Goal: Navigation & Orientation: Find specific page/section

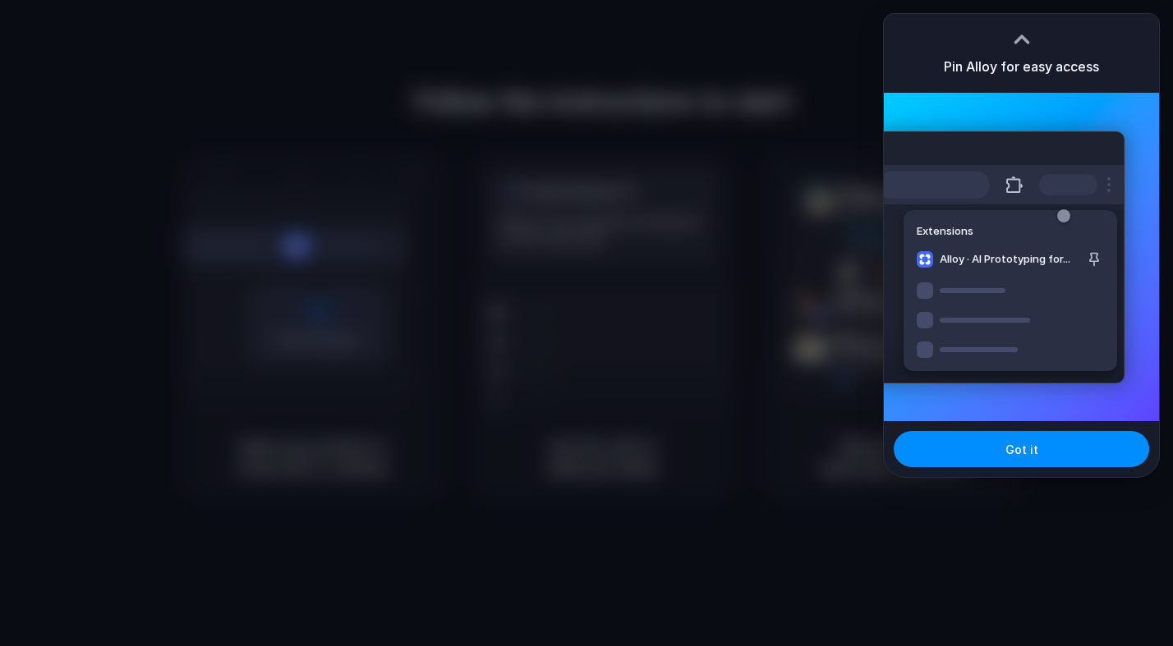
click at [1009, 57] on h3 "Pin Alloy for easy access" at bounding box center [1020, 67] width 155 height 20
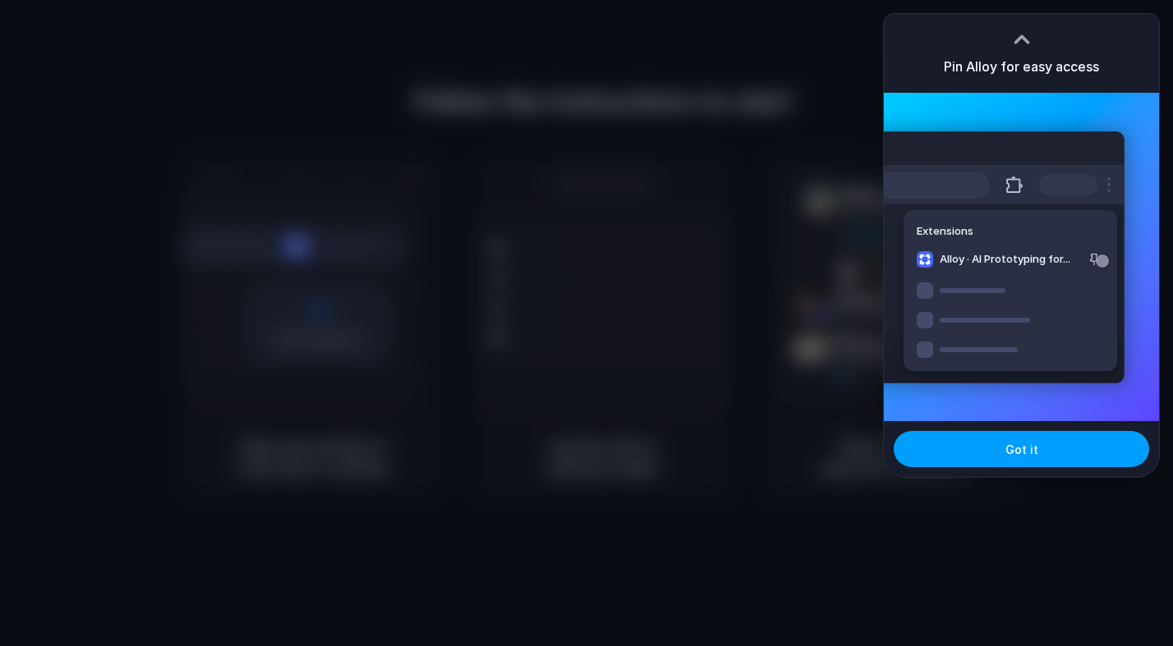
click at [1003, 457] on button "Got it" at bounding box center [1020, 449] width 255 height 36
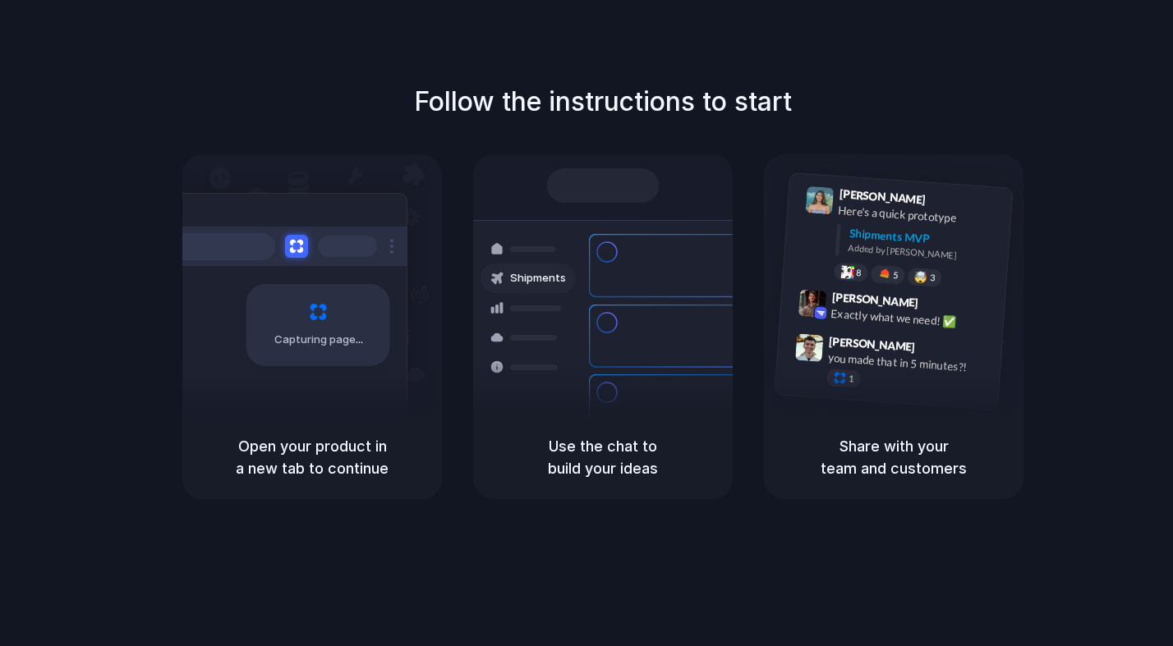
click at [305, 361] on div "Capturing page" at bounding box center [318, 325] width 144 height 82
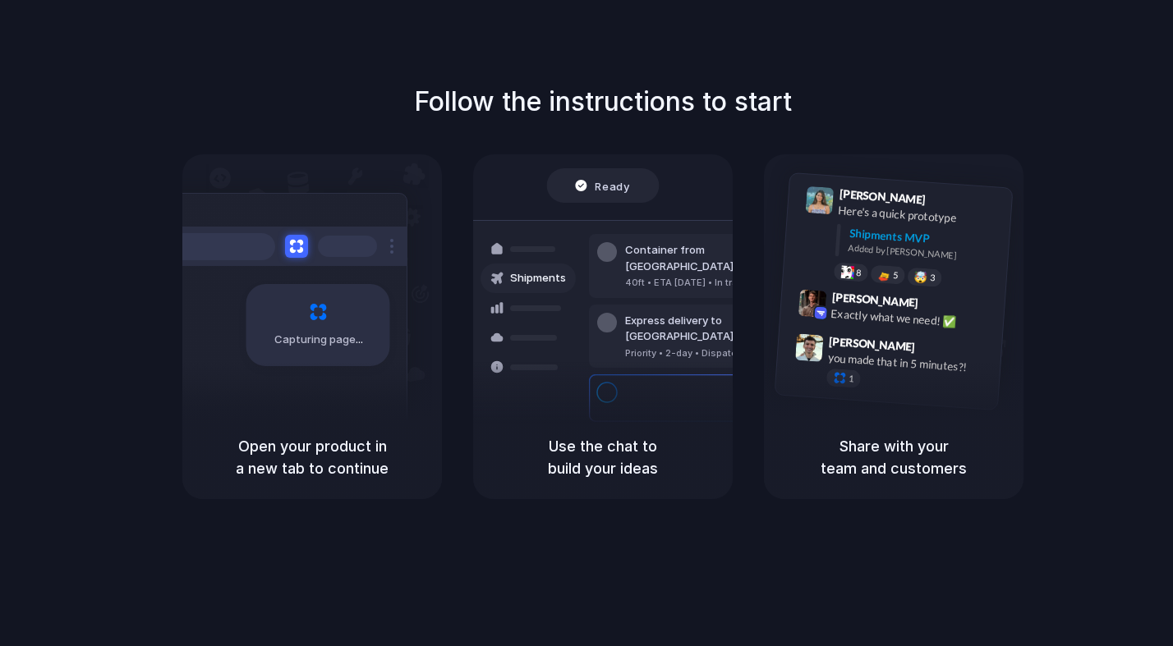
click at [357, 420] on div "Open your product in a new tab to continue" at bounding box center [311, 457] width 259 height 84
click at [645, 313] on div "Express delivery to [GEOGRAPHIC_DATA]" at bounding box center [713, 329] width 177 height 32
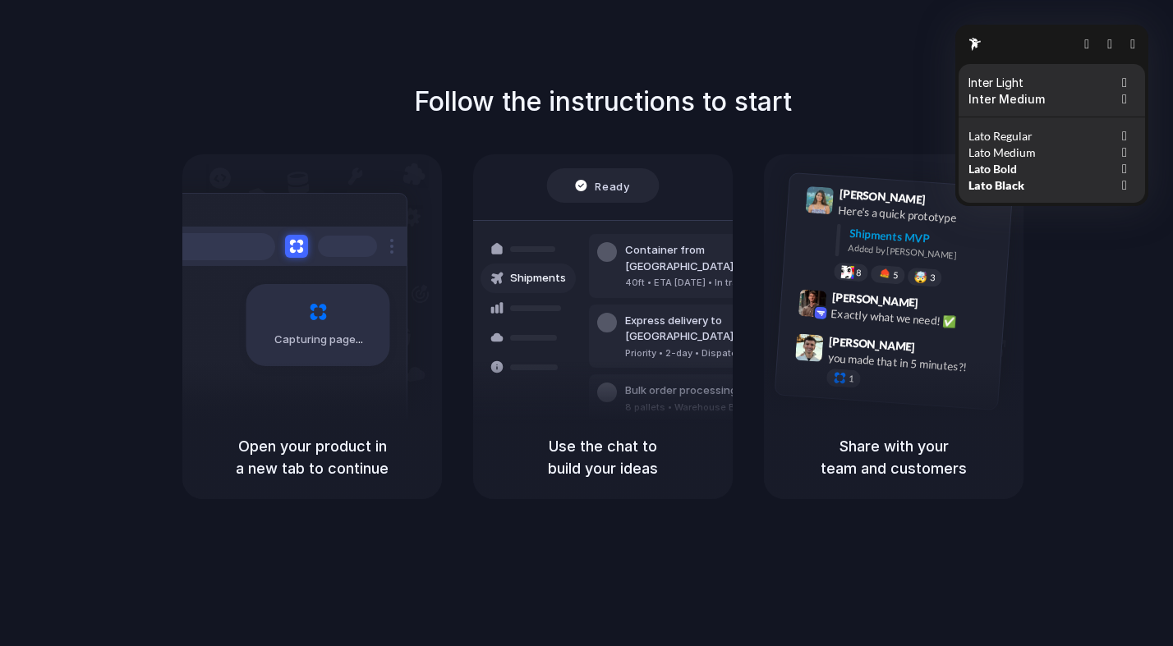
click at [586, 324] on div at bounding box center [586, 324] width 0 height 0
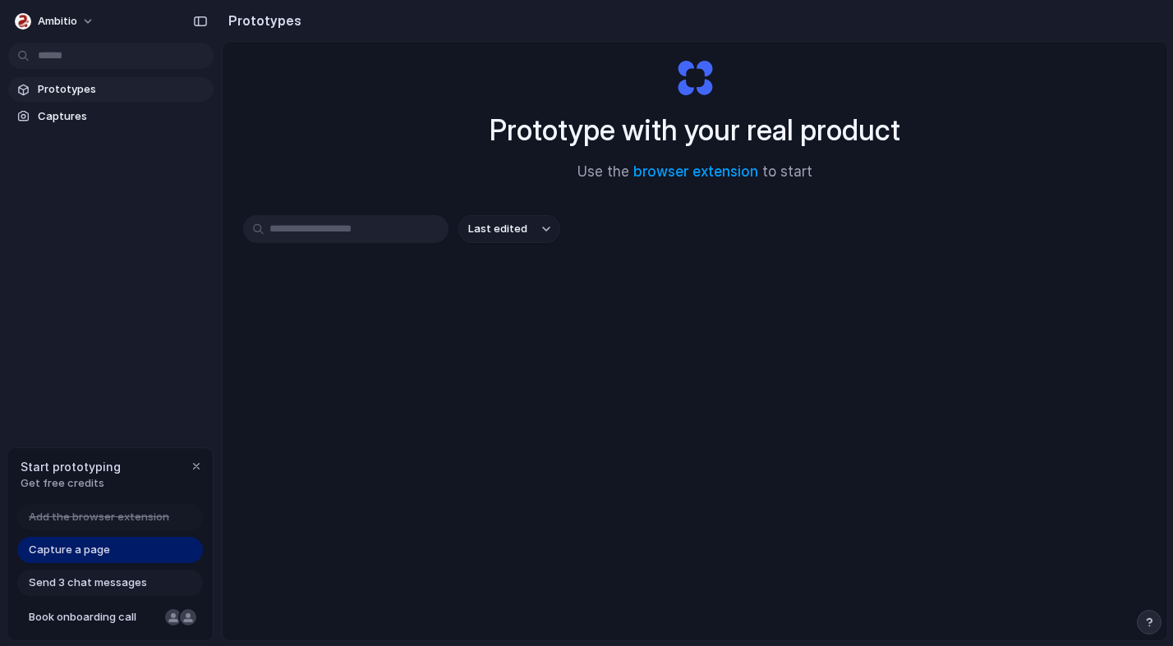
scroll to position [11, 0]
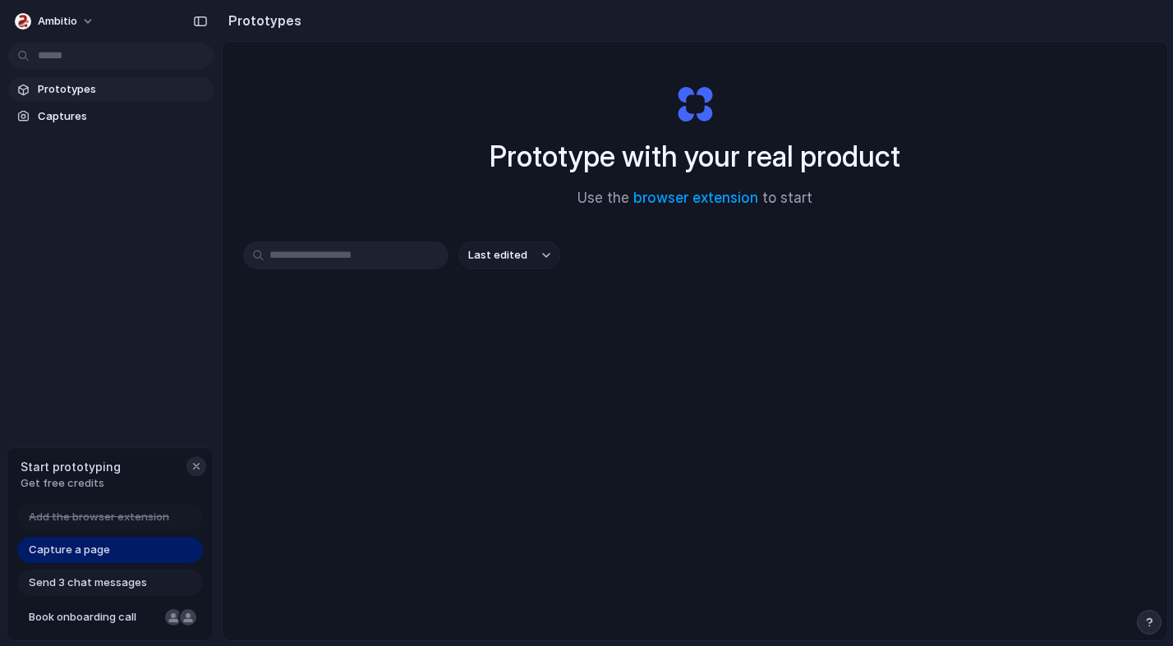
click at [197, 466] on div "button" at bounding box center [196, 466] width 13 height 13
